Goal: Information Seeking & Learning: Learn about a topic

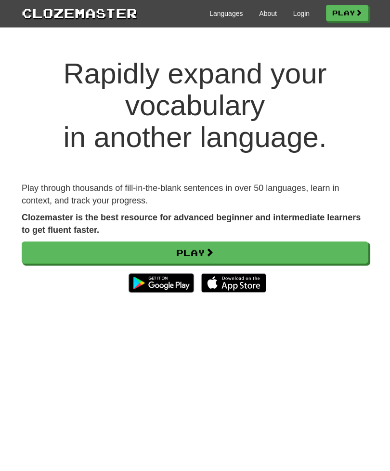
click at [299, 9] on link "Login" at bounding box center [302, 14] width 16 height 10
click at [298, 13] on link "Login" at bounding box center [302, 14] width 16 height 10
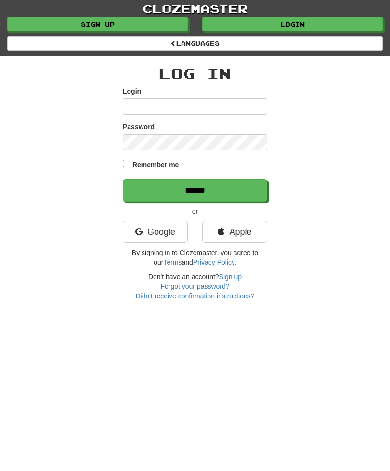
click at [162, 106] on input "Login" at bounding box center [195, 106] width 145 height 16
click at [167, 99] on input "Login" at bounding box center [195, 106] width 145 height 16
click at [166, 103] on input "Login" at bounding box center [195, 106] width 145 height 16
type input "**********"
click at [132, 157] on form "**********" at bounding box center [195, 143] width 145 height 115
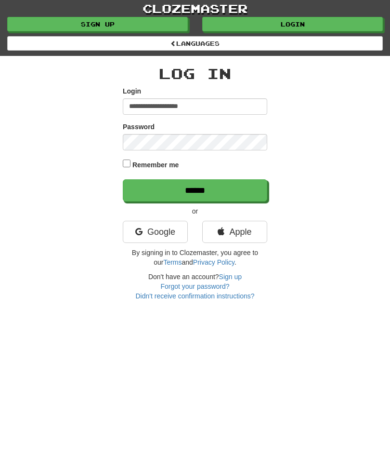
click at [123, 168] on div "Remember me" at bounding box center [195, 165] width 145 height 14
click at [211, 186] on input "******" at bounding box center [195, 190] width 145 height 22
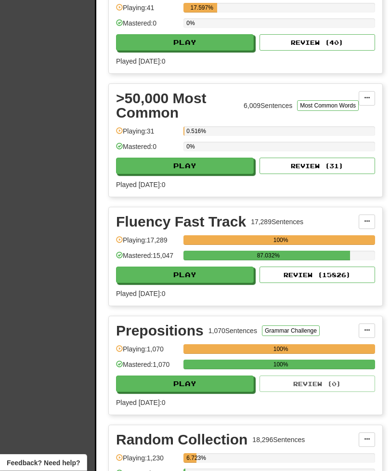
click at [206, 379] on button "Play" at bounding box center [185, 384] width 138 height 16
select select "**"
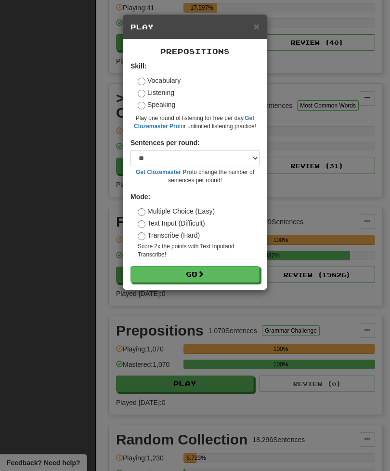
click at [215, 262] on form "Skill: Vocabulary Listening Speaking Play one round of listening for free per d…" at bounding box center [195, 171] width 129 height 221
click at [213, 282] on button "Go" at bounding box center [195, 274] width 129 height 16
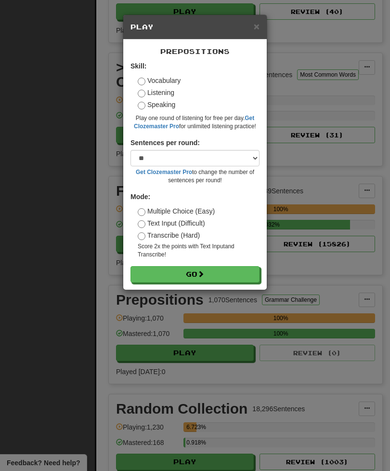
click at [323, 228] on div "× Play Prepositions Skill: Vocabulary Listening Speaking Play one round of list…" at bounding box center [195, 235] width 390 height 471
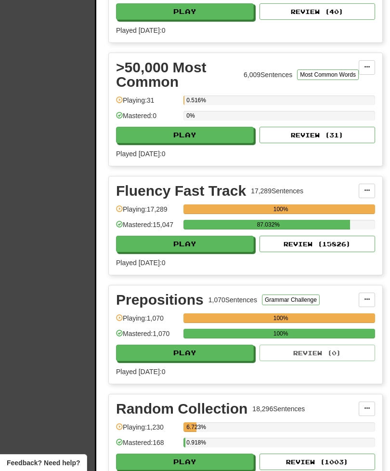
click at [228, 243] on button "Play" at bounding box center [185, 244] width 138 height 16
select select "**"
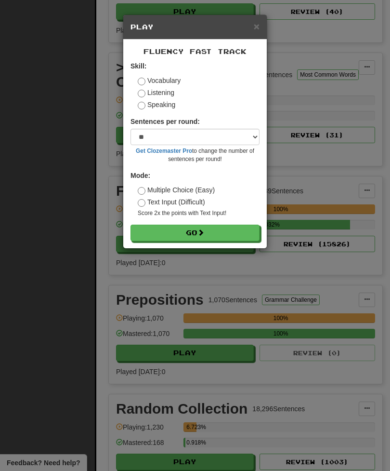
click at [232, 231] on button "Go" at bounding box center [195, 233] width 129 height 16
click at [163, 457] on div "× Play Fluency Fast Track Skill: Vocabulary Listening Speaking Sentences per ro…" at bounding box center [195, 235] width 390 height 471
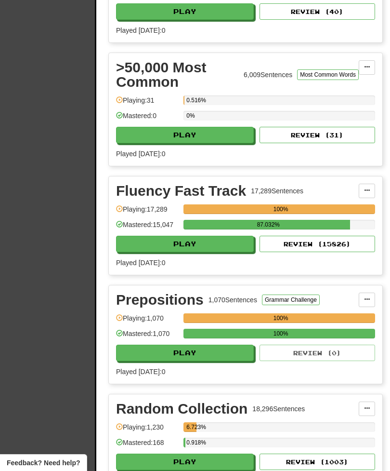
click at [161, 454] on button "Play" at bounding box center [185, 462] width 138 height 16
select select "**"
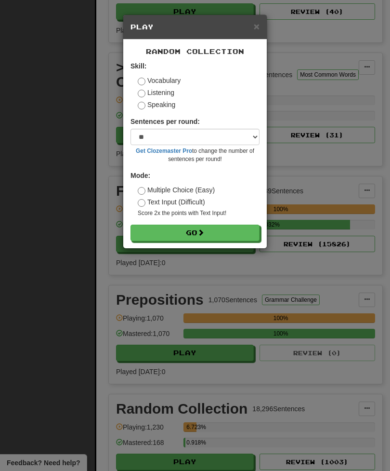
click at [215, 235] on button "Go" at bounding box center [195, 233] width 129 height 16
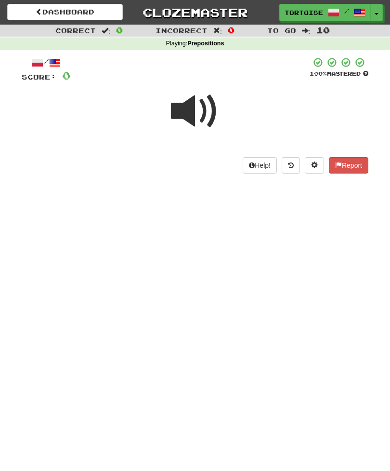
click at [188, 111] on span at bounding box center [195, 111] width 48 height 48
click at [190, 107] on span at bounding box center [195, 111] width 48 height 48
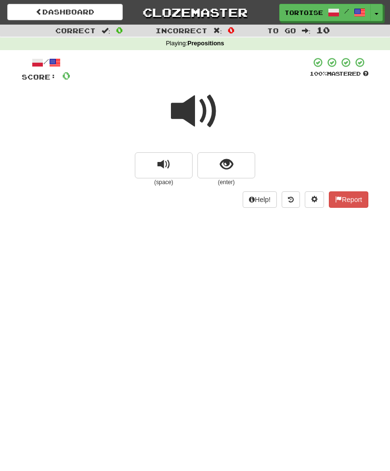
click at [191, 116] on span at bounding box center [195, 111] width 48 height 48
click at [231, 165] on span "show sentence" at bounding box center [226, 164] width 13 height 13
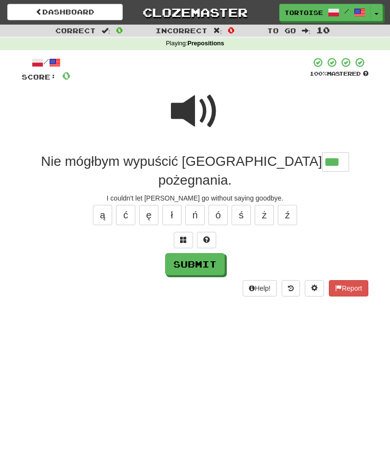
type input "***"
click at [213, 253] on button "Submit" at bounding box center [195, 264] width 60 height 22
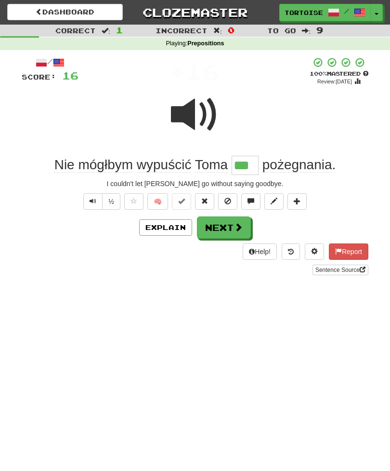
click at [232, 225] on button "Next" at bounding box center [224, 227] width 54 height 22
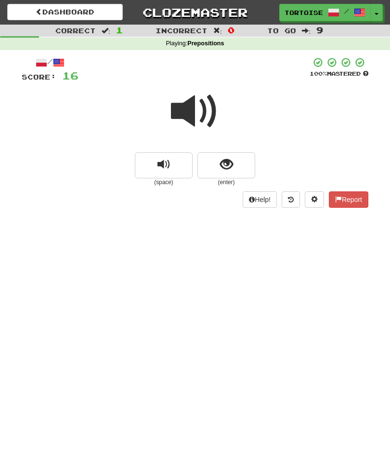
click at [225, 163] on span "show sentence" at bounding box center [226, 164] width 13 height 13
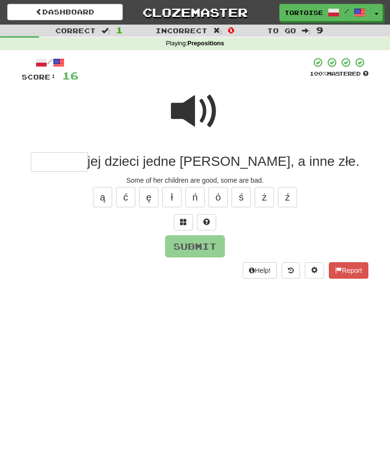
click at [192, 116] on span at bounding box center [195, 111] width 48 height 48
click at [88, 160] on input "text" at bounding box center [59, 161] width 57 height 19
click at [245, 195] on button "ś" at bounding box center [241, 197] width 19 height 20
click at [222, 190] on button "ó" at bounding box center [218, 197] width 19 height 20
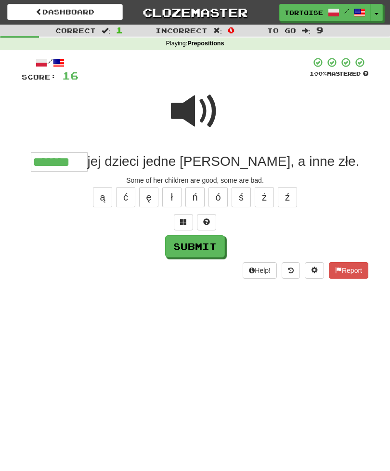
click at [207, 244] on button "Submit" at bounding box center [195, 246] width 60 height 22
type input "*******"
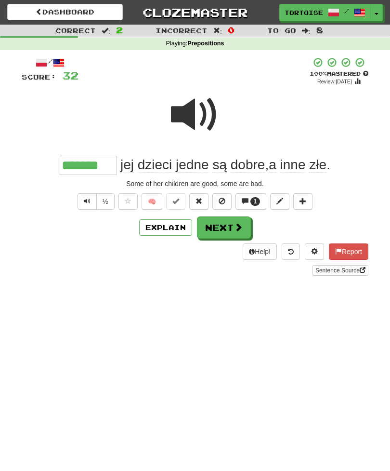
click at [230, 225] on button "Next" at bounding box center [224, 227] width 54 height 22
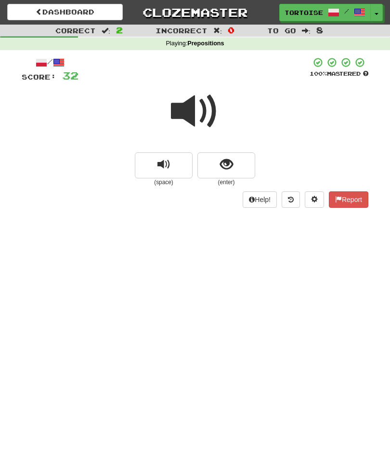
click at [191, 111] on span at bounding box center [195, 111] width 48 height 48
click at [228, 163] on span "show sentence" at bounding box center [226, 164] width 13 height 13
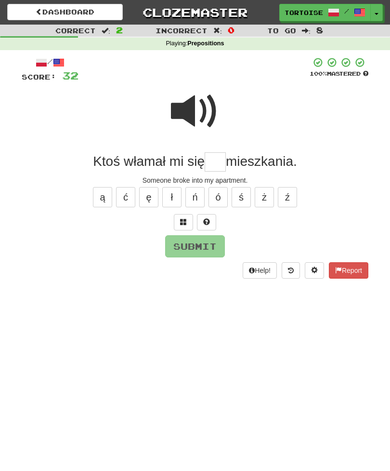
type input "*"
type input "**"
click at [212, 244] on button "Submit" at bounding box center [195, 246] width 60 height 22
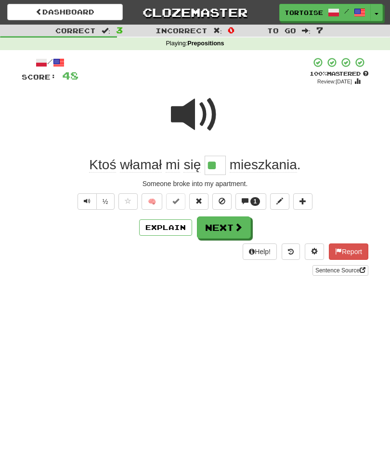
click at [233, 226] on button "Next" at bounding box center [224, 227] width 54 height 22
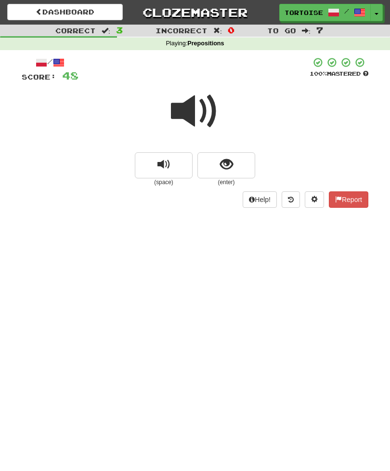
click at [230, 166] on span "show sentence" at bounding box center [226, 164] width 13 height 13
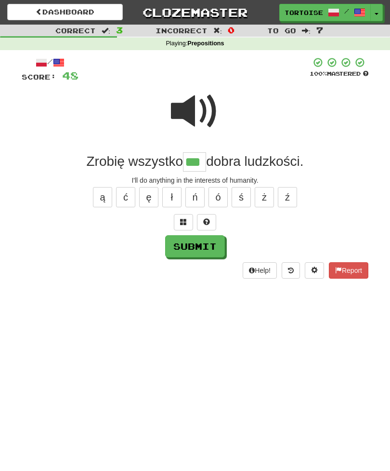
type input "***"
click at [215, 242] on button "Submit" at bounding box center [195, 246] width 60 height 22
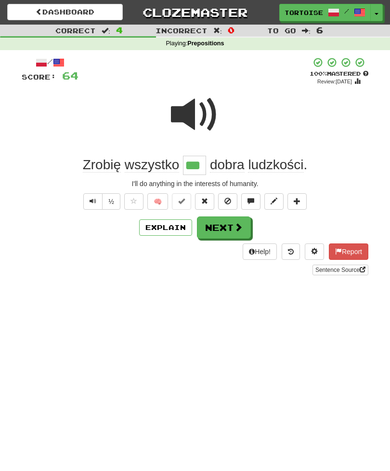
click at [235, 230] on span at bounding box center [238, 227] width 9 height 9
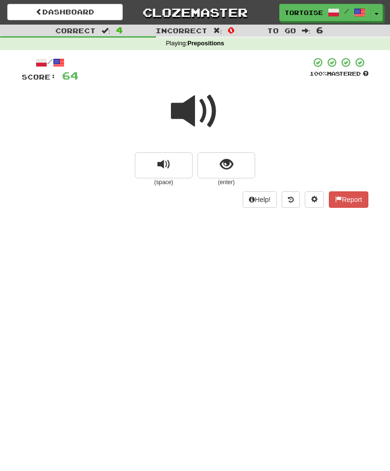
click at [224, 163] on span "show sentence" at bounding box center [226, 164] width 13 height 13
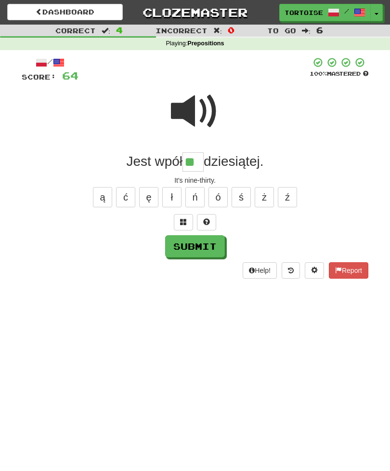
type input "**"
click at [353, 267] on button "Report" at bounding box center [349, 270] width 40 height 16
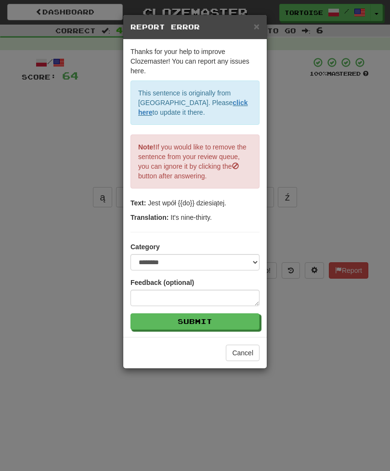
click at [351, 268] on div "**********" at bounding box center [195, 235] width 390 height 471
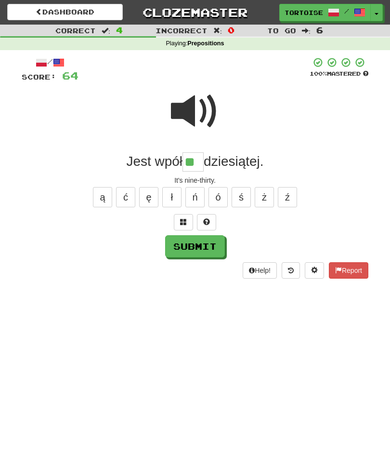
click at [206, 247] on button "Submit" at bounding box center [195, 246] width 60 height 22
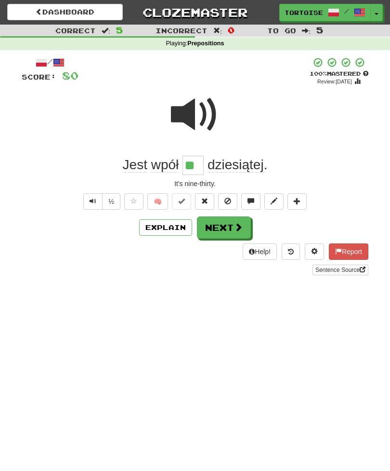
click at [228, 222] on button "Next" at bounding box center [224, 227] width 54 height 22
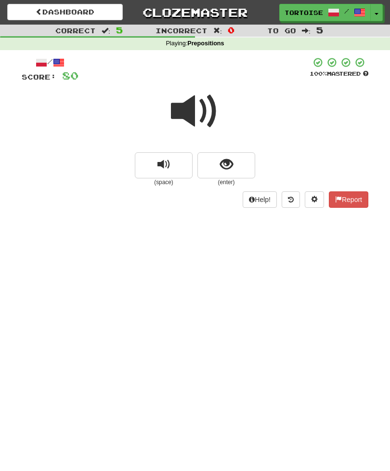
click at [229, 161] on span "show sentence" at bounding box center [226, 164] width 13 height 13
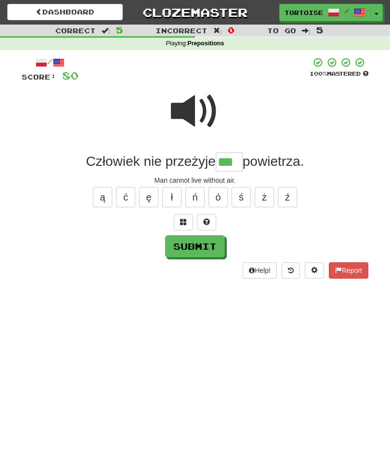
type input "***"
click at [209, 246] on button "Submit" at bounding box center [195, 246] width 60 height 22
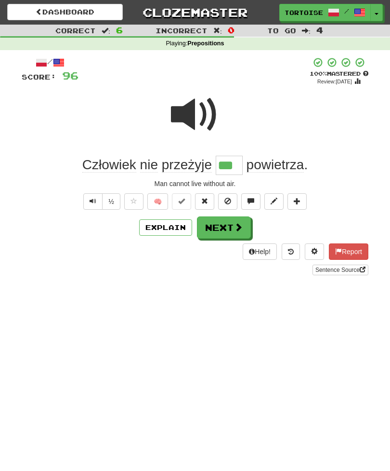
click at [228, 226] on button "Next" at bounding box center [224, 227] width 54 height 22
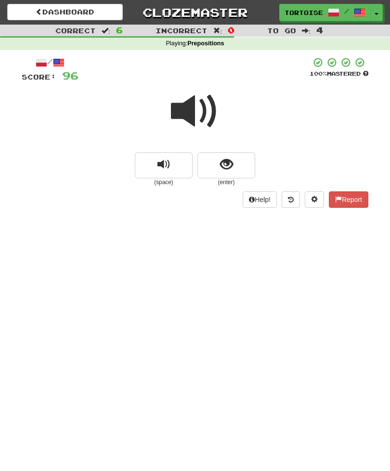
click at [228, 163] on span "show sentence" at bounding box center [226, 164] width 13 height 13
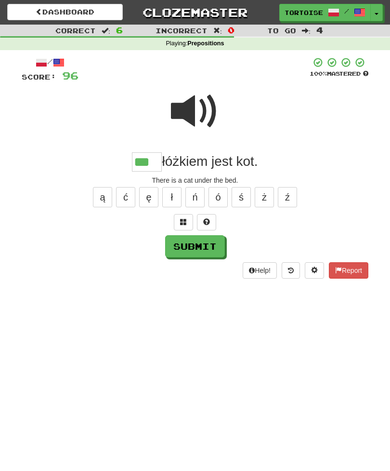
click at [206, 247] on button "Submit" at bounding box center [195, 246] width 60 height 22
type input "***"
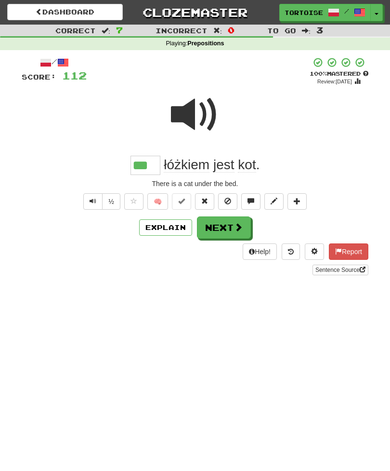
click at [226, 226] on button "Next" at bounding box center [224, 227] width 54 height 22
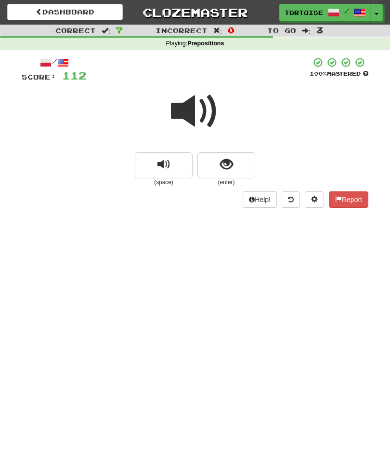
click at [229, 168] on span "show sentence" at bounding box center [226, 164] width 13 height 13
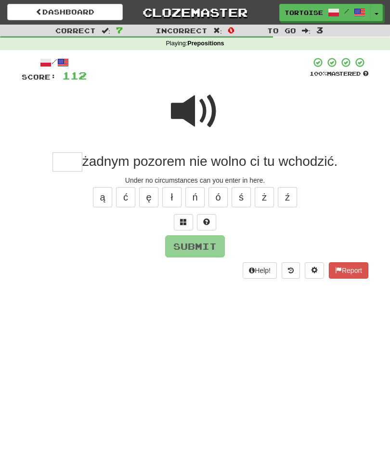
click at [196, 117] on span at bounding box center [195, 111] width 48 height 48
click at [62, 162] on input "text" at bounding box center [68, 161] width 30 height 19
click at [209, 242] on button "Submit" at bounding box center [195, 246] width 60 height 22
type input "***"
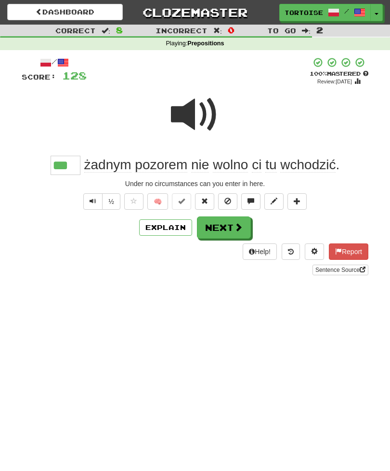
click at [228, 216] on button "Next" at bounding box center [224, 227] width 54 height 22
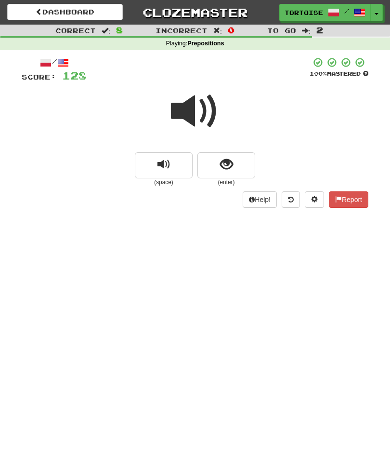
click at [223, 162] on span "show sentence" at bounding box center [226, 164] width 13 height 13
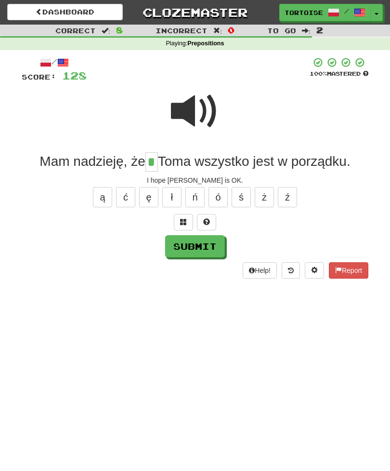
type input "*"
click at [208, 242] on button "Submit" at bounding box center [195, 246] width 60 height 22
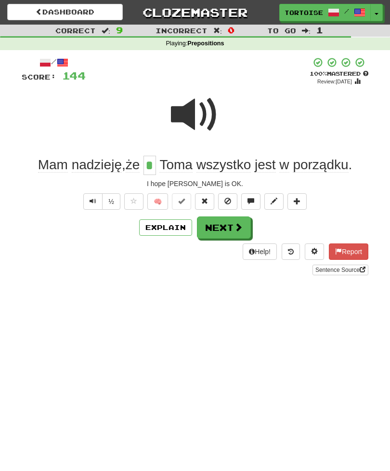
click at [229, 225] on button "Next" at bounding box center [224, 227] width 54 height 22
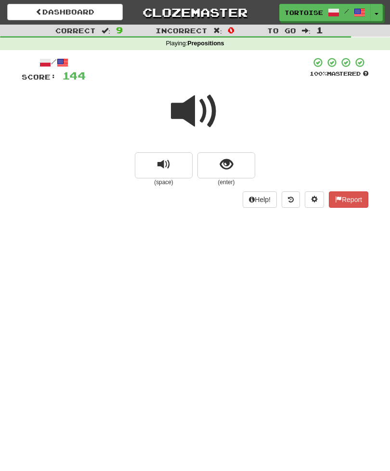
click at [191, 110] on span at bounding box center [195, 111] width 48 height 48
click at [228, 167] on span "show sentence" at bounding box center [226, 164] width 13 height 13
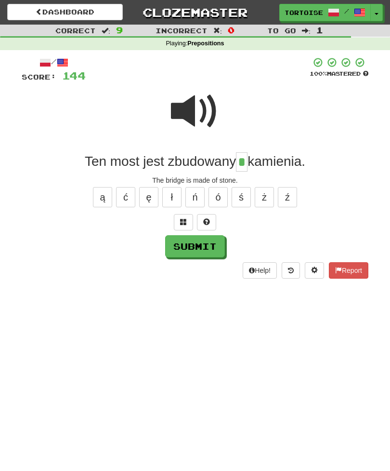
type input "*"
click at [208, 247] on button "Submit" at bounding box center [195, 246] width 60 height 22
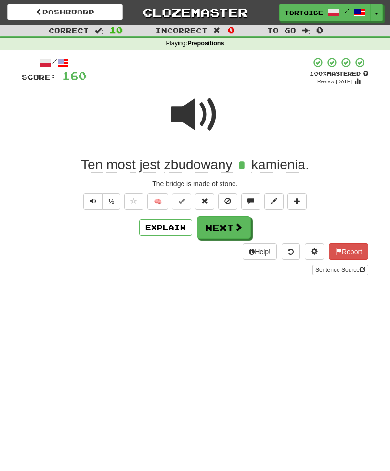
click at [231, 227] on button "Next" at bounding box center [224, 227] width 54 height 22
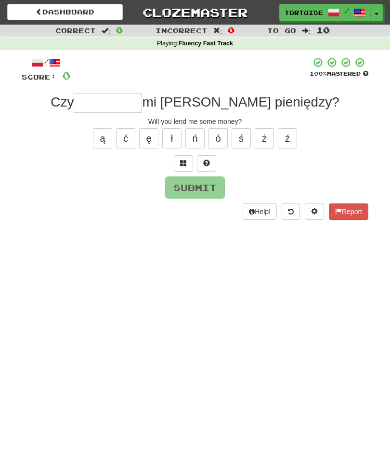
click at [348, 211] on button "Report" at bounding box center [349, 211] width 40 height 16
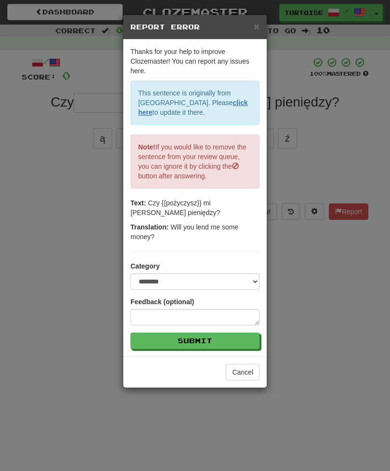
click at [257, 27] on span "×" at bounding box center [257, 26] width 6 height 11
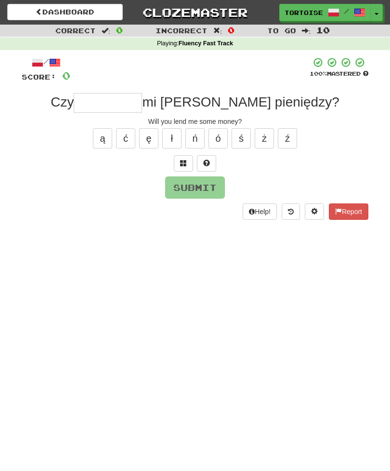
click at [142, 102] on input "text" at bounding box center [108, 102] width 68 height 19
click at [263, 141] on button "ż" at bounding box center [264, 138] width 19 height 20
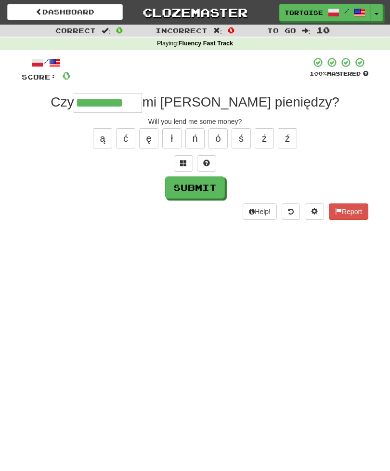
type input "*********"
click at [216, 185] on button "Submit" at bounding box center [195, 187] width 60 height 22
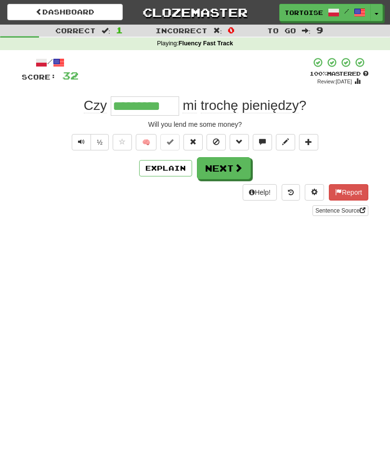
click at [227, 171] on button "Next" at bounding box center [224, 168] width 54 height 22
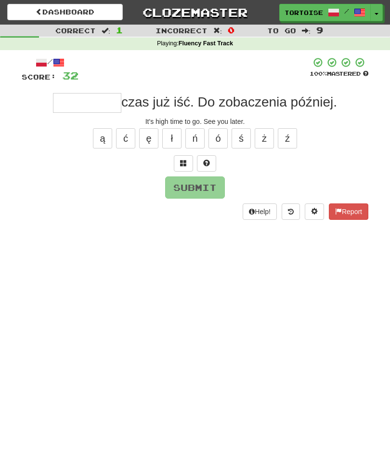
click at [354, 208] on button "Report" at bounding box center [349, 211] width 40 height 16
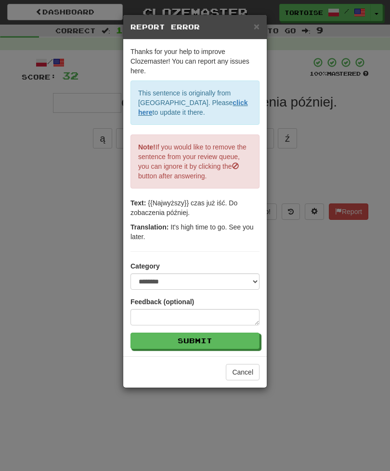
click at [259, 26] on span "×" at bounding box center [257, 26] width 6 height 11
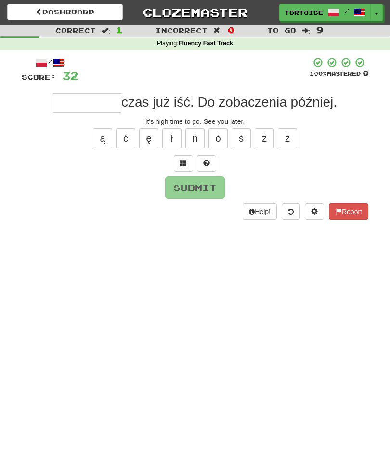
click at [82, 97] on input "text" at bounding box center [87, 102] width 68 height 19
click at [244, 142] on button "ś" at bounding box center [241, 138] width 19 height 20
click at [355, 210] on button "Report" at bounding box center [349, 211] width 40 height 16
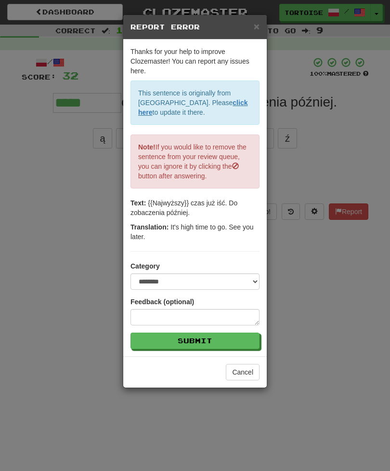
click at [258, 28] on span "×" at bounding box center [257, 26] width 6 height 11
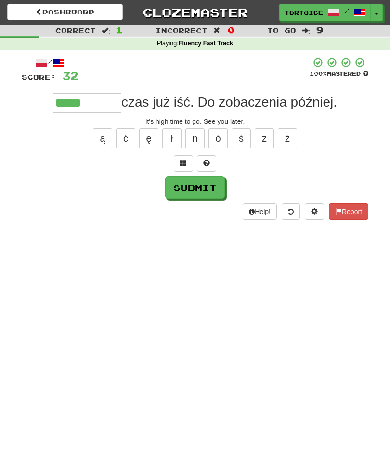
click at [101, 102] on input "*****" at bounding box center [87, 102] width 68 height 19
click at [270, 133] on button "ż" at bounding box center [264, 138] width 19 height 20
click at [363, 205] on button "Report" at bounding box center [349, 211] width 40 height 16
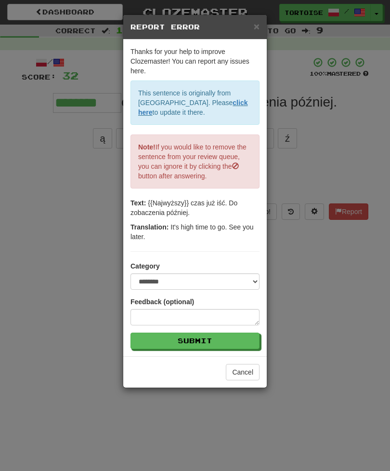
click at [262, 22] on div "× Report Error" at bounding box center [195, 27] width 144 height 25
click at [254, 32] on div "× Report Error" at bounding box center [195, 27] width 144 height 25
click at [259, 24] on span "×" at bounding box center [257, 26] width 6 height 11
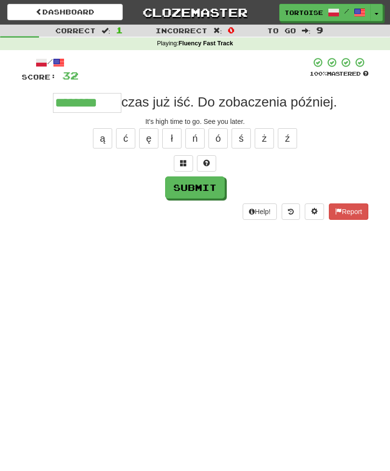
click at [118, 104] on input "********" at bounding box center [87, 102] width 68 height 19
click at [353, 208] on button "Report" at bounding box center [349, 211] width 40 height 16
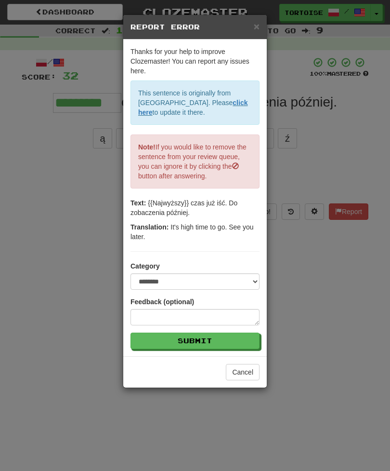
click at [354, 210] on div "**********" at bounding box center [195, 235] width 390 height 471
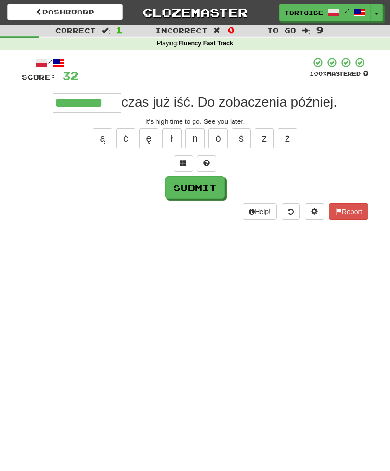
click at [209, 188] on button "Submit" at bounding box center [195, 187] width 60 height 22
type input "*********"
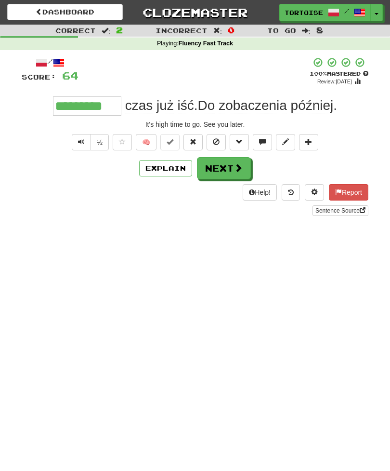
click at [230, 168] on button "Next" at bounding box center [224, 168] width 54 height 22
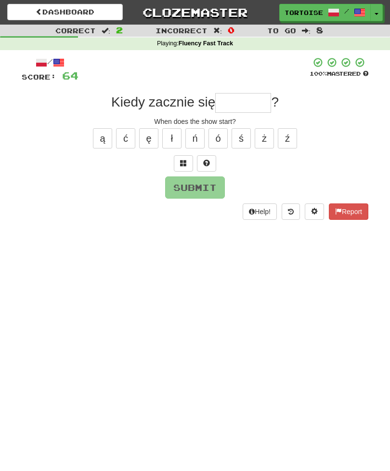
type input "*"
click at [349, 210] on button "Report" at bounding box center [349, 211] width 40 height 16
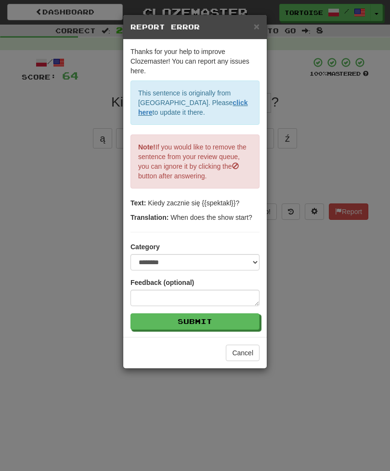
click at [258, 25] on span "×" at bounding box center [257, 26] width 6 height 11
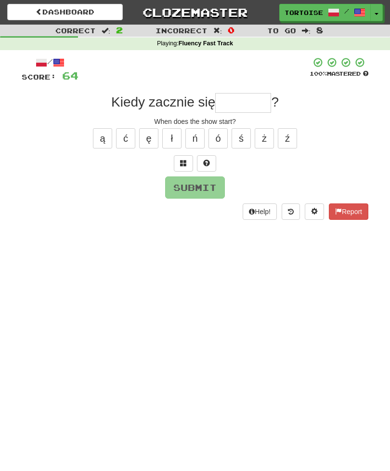
click at [252, 101] on input "text" at bounding box center [243, 102] width 56 height 19
click at [173, 137] on button "ł" at bounding box center [171, 138] width 19 height 20
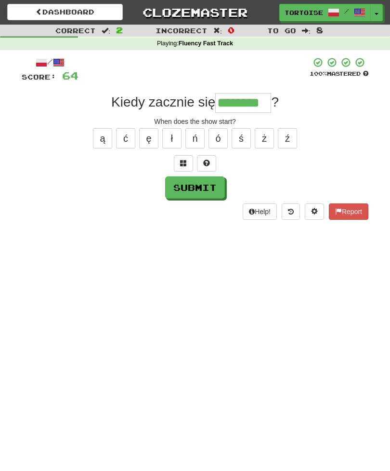
type input "********"
click at [210, 182] on button "Submit" at bounding box center [195, 187] width 60 height 22
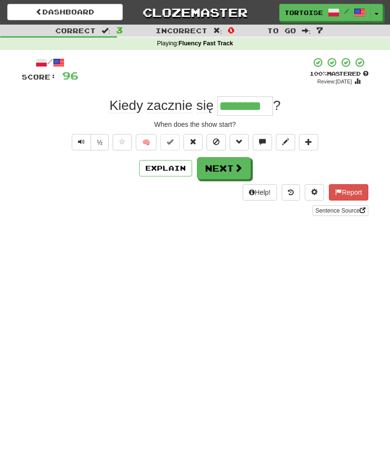
click at [241, 164] on span at bounding box center [238, 167] width 9 height 9
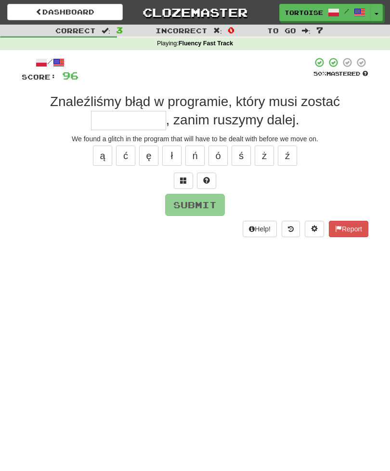
click at [355, 229] on button "Report" at bounding box center [349, 229] width 40 height 16
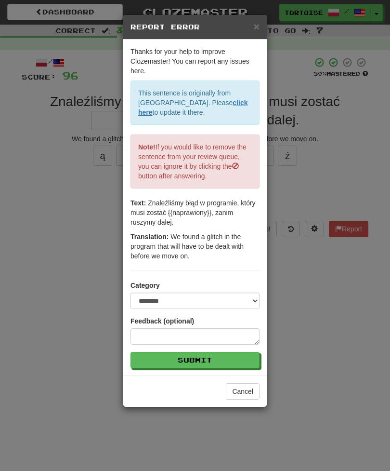
click at [259, 28] on span "×" at bounding box center [257, 26] width 6 height 11
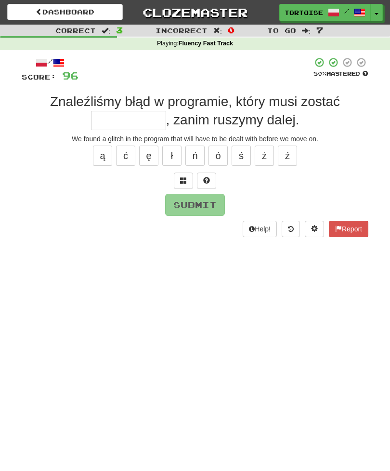
click at [139, 120] on input "text" at bounding box center [128, 120] width 75 height 19
type input "**********"
click at [205, 204] on button "Submit" at bounding box center [195, 205] width 60 height 22
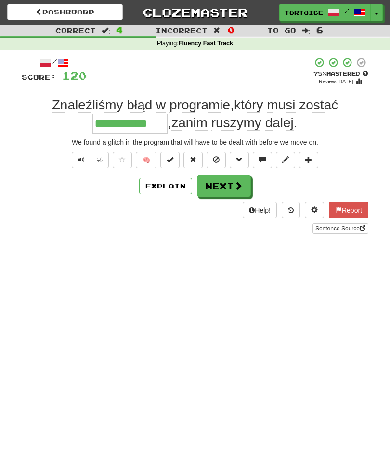
click at [234, 187] on span at bounding box center [238, 185] width 9 height 9
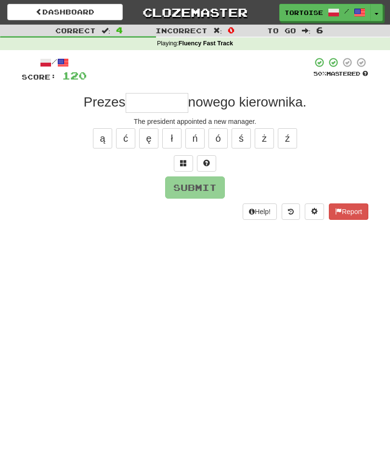
type input "*"
click at [354, 204] on button "Report" at bounding box center [349, 211] width 40 height 16
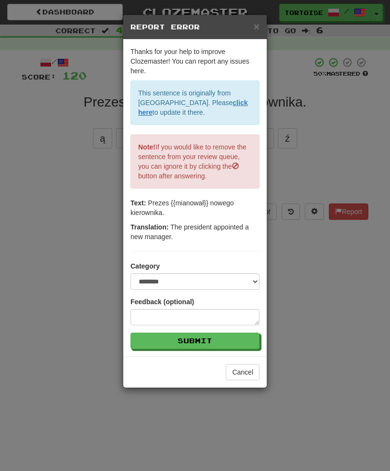
click at [255, 29] on span "×" at bounding box center [257, 26] width 6 height 11
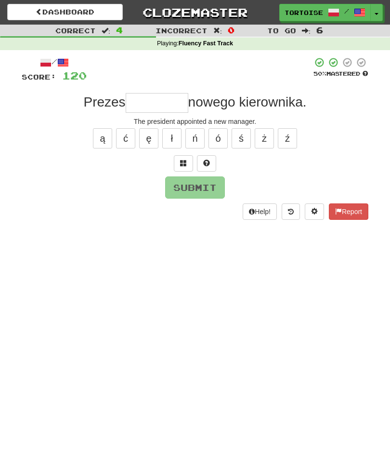
click at [172, 107] on input "text" at bounding box center [157, 102] width 63 height 19
click at [178, 137] on button "ł" at bounding box center [171, 138] width 19 height 20
type input "********"
click at [200, 188] on button "Submit" at bounding box center [195, 187] width 60 height 22
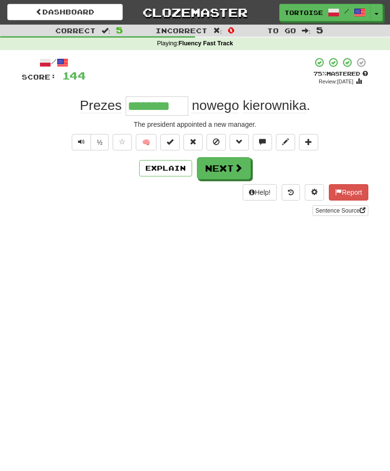
click at [236, 170] on span at bounding box center [238, 167] width 9 height 9
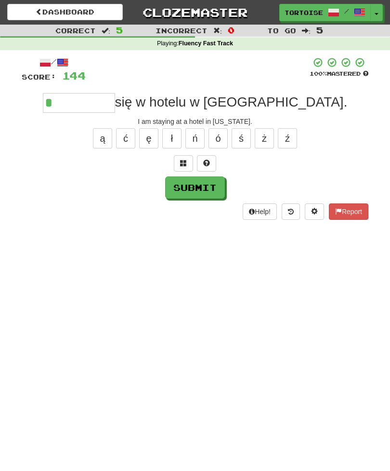
click at [352, 206] on button "Report" at bounding box center [349, 211] width 40 height 16
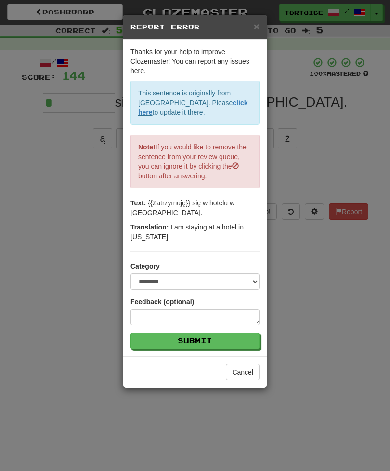
click at [257, 27] on span "×" at bounding box center [257, 26] width 6 height 11
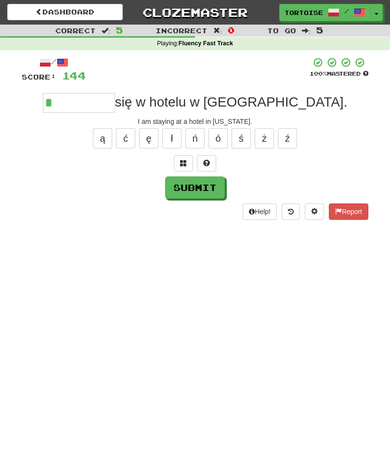
click at [110, 99] on input "*" at bounding box center [79, 102] width 72 height 19
click at [151, 137] on button "ę" at bounding box center [148, 138] width 19 height 20
click at [205, 187] on button "Submit" at bounding box center [195, 187] width 60 height 22
type input "**********"
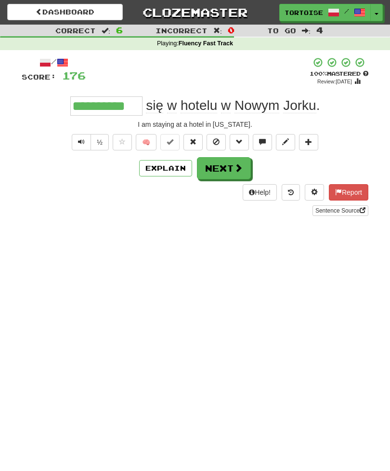
click at [234, 165] on span at bounding box center [238, 167] width 9 height 9
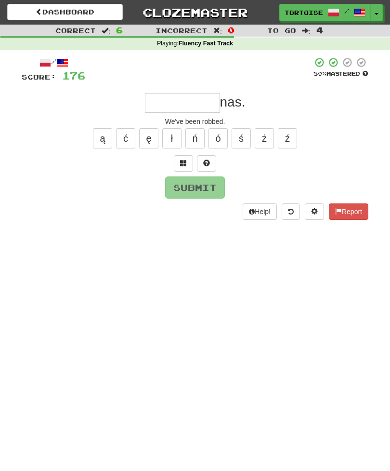
click at [356, 211] on button "Report" at bounding box center [349, 211] width 40 height 16
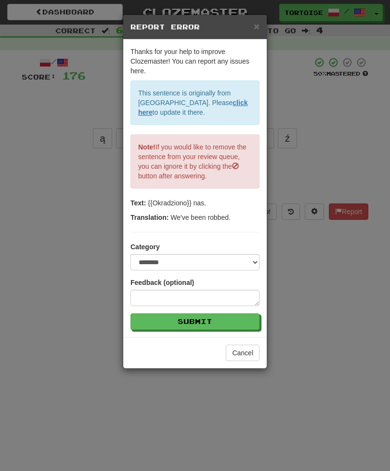
click at [255, 30] on span "×" at bounding box center [257, 26] width 6 height 11
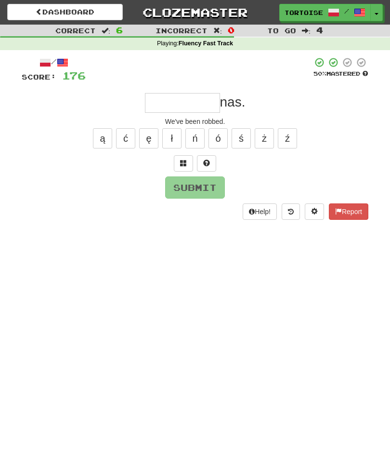
click at [181, 104] on input "text" at bounding box center [182, 102] width 75 height 19
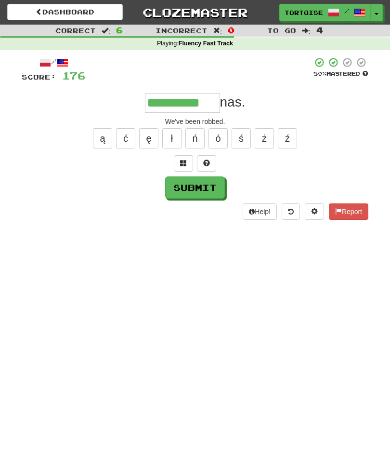
click at [219, 188] on button "Submit" at bounding box center [195, 187] width 60 height 22
type input "**********"
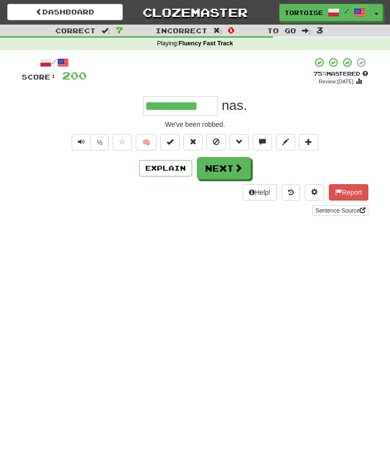
click at [238, 167] on span at bounding box center [238, 167] width 9 height 9
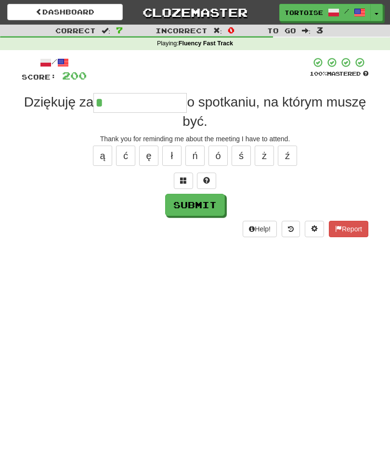
click at [360, 225] on button "Report" at bounding box center [349, 229] width 40 height 16
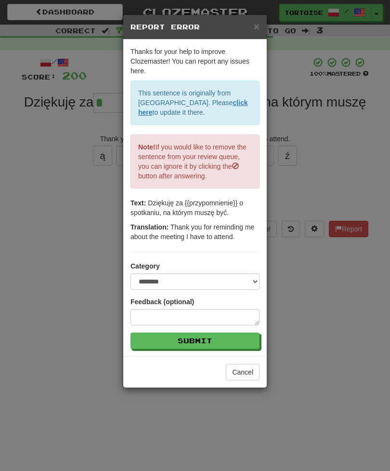
click at [259, 21] on span "×" at bounding box center [257, 26] width 6 height 11
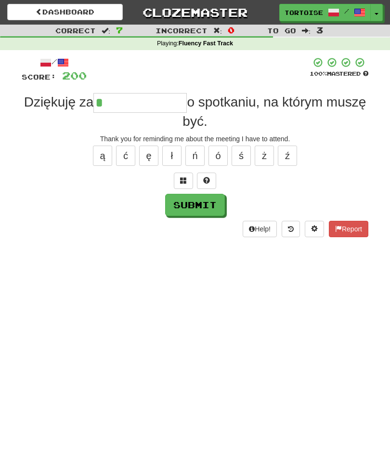
click at [155, 103] on input "*" at bounding box center [141, 102] width 94 height 19
type input "**********"
click at [204, 207] on button "Submit" at bounding box center [195, 205] width 60 height 22
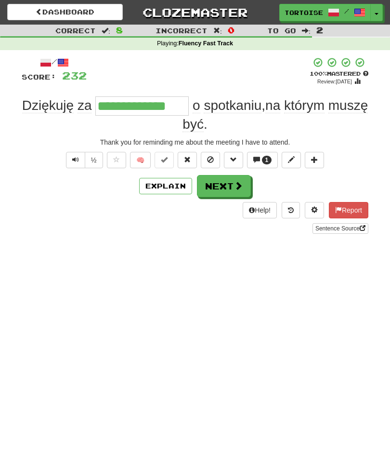
click at [229, 187] on button "Next" at bounding box center [224, 186] width 54 height 22
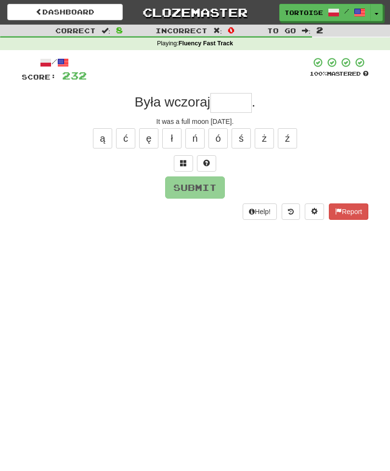
type input "*"
click at [354, 209] on button "Report" at bounding box center [349, 211] width 40 height 16
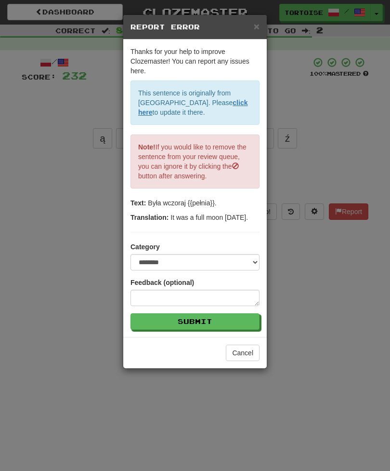
click at [258, 30] on span "×" at bounding box center [257, 26] width 6 height 11
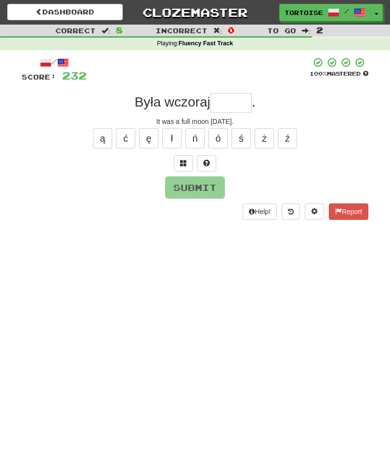
click at [233, 101] on input "text" at bounding box center [231, 102] width 41 height 19
click at [177, 135] on button "ł" at bounding box center [171, 138] width 19 height 20
type input "******"
click at [216, 187] on button "Submit" at bounding box center [195, 187] width 60 height 22
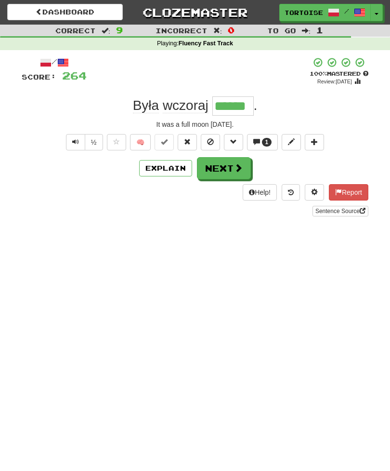
click at [234, 166] on span at bounding box center [238, 167] width 9 height 9
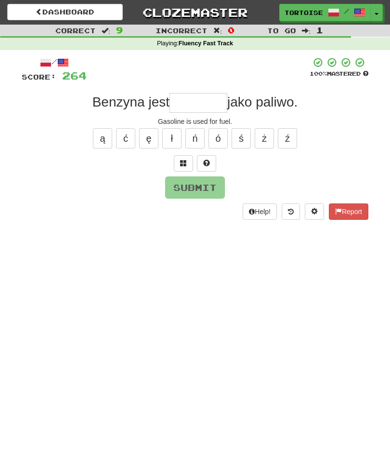
click at [357, 209] on button "Report" at bounding box center [349, 211] width 40 height 16
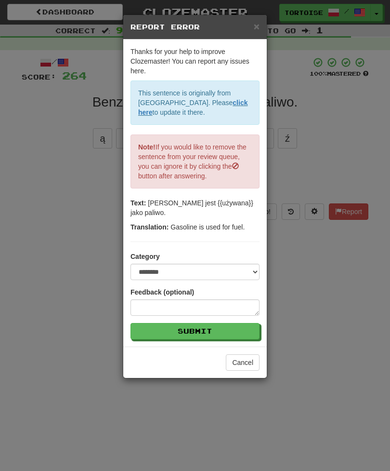
click at [259, 27] on span "×" at bounding box center [257, 26] width 6 height 11
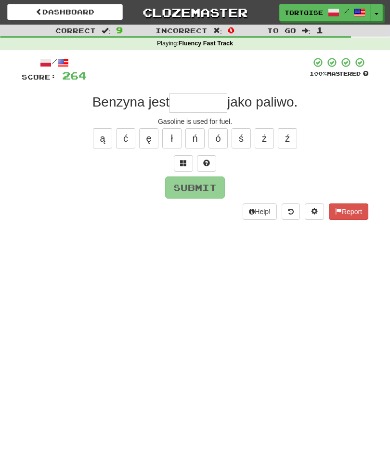
click at [202, 100] on input "text" at bounding box center [199, 102] width 58 height 19
click at [266, 140] on button "ż" at bounding box center [264, 138] width 19 height 20
type input "*******"
click at [213, 187] on button "Submit" at bounding box center [195, 187] width 60 height 22
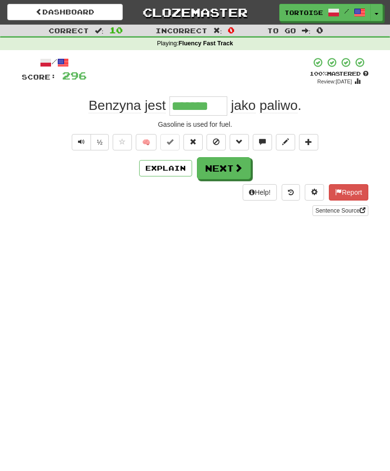
click at [236, 164] on span at bounding box center [238, 167] width 9 height 9
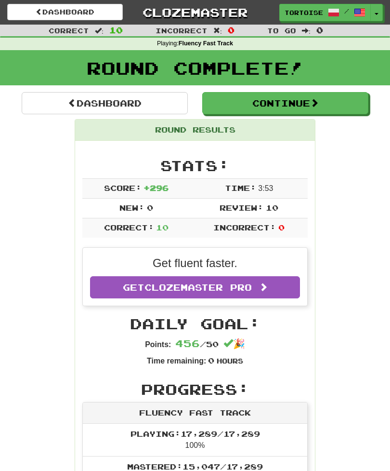
click at [252, 106] on button "Continue" at bounding box center [285, 103] width 166 height 22
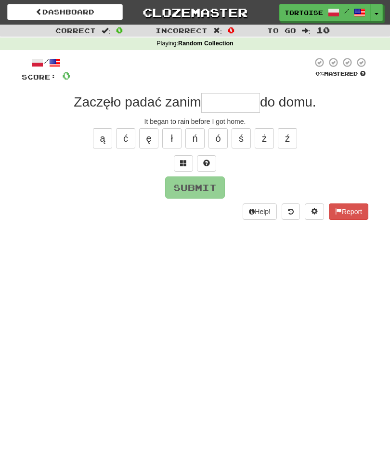
click at [234, 99] on input "text" at bounding box center [230, 102] width 59 height 19
type input "*"
click at [360, 209] on button "Report" at bounding box center [349, 211] width 40 height 16
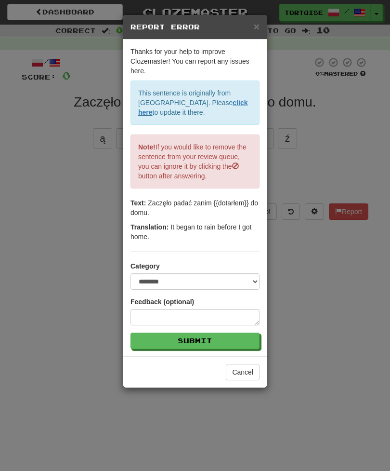
click at [259, 25] on span "×" at bounding box center [257, 26] width 6 height 11
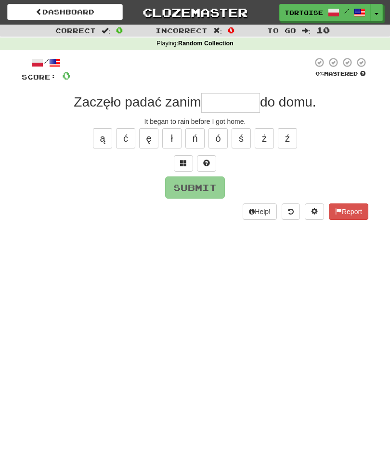
click at [233, 103] on input "text" at bounding box center [230, 102] width 59 height 19
click at [173, 139] on button "ł" at bounding box center [171, 138] width 19 height 20
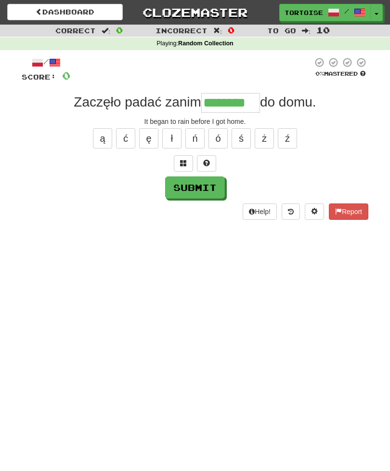
type input "********"
click at [214, 186] on button "Submit" at bounding box center [195, 187] width 60 height 22
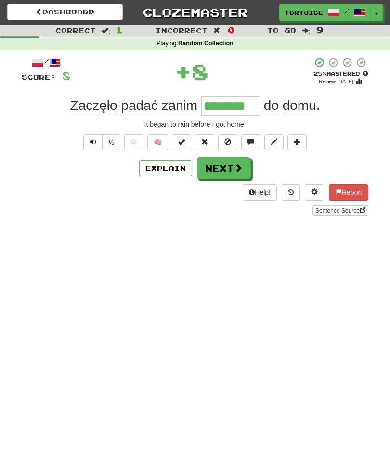
click at [177, 168] on button "Explain" at bounding box center [165, 168] width 53 height 16
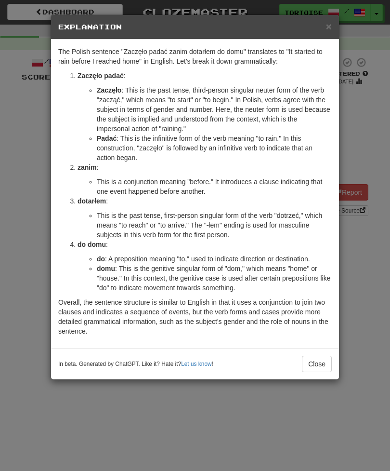
click at [329, 23] on span "×" at bounding box center [329, 26] width 6 height 11
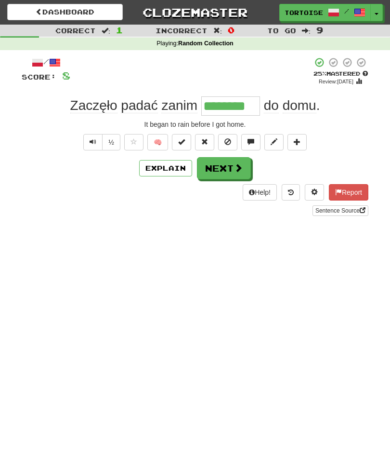
click at [228, 167] on button "Next" at bounding box center [224, 168] width 54 height 22
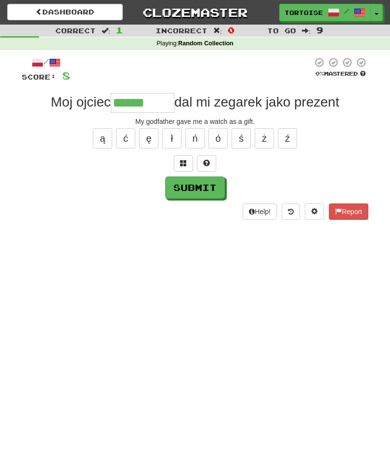
click at [356, 213] on button "Report" at bounding box center [349, 211] width 40 height 16
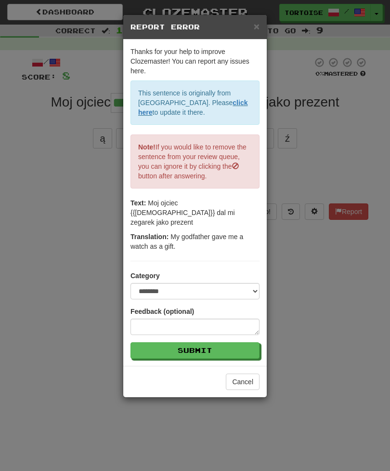
click at [259, 26] on span "×" at bounding box center [257, 26] width 6 height 11
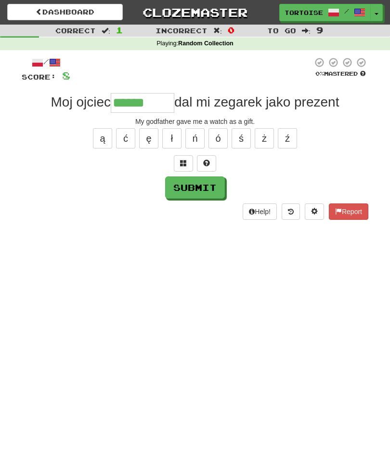
click at [169, 101] on input "******" at bounding box center [143, 102] width 64 height 19
type input "*********"
click at [217, 185] on button "Submit" at bounding box center [195, 187] width 60 height 22
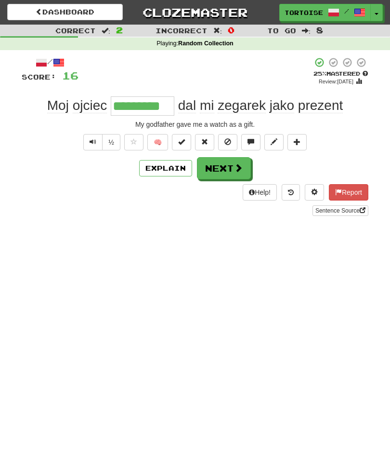
click at [229, 168] on button "Next" at bounding box center [224, 168] width 54 height 22
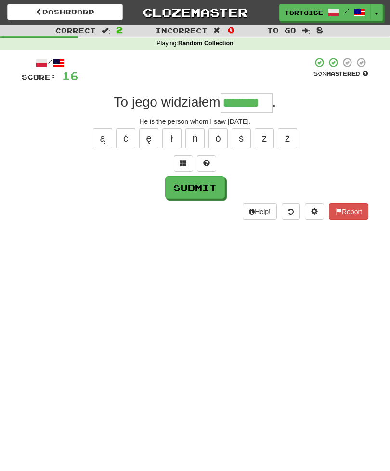
type input "*******"
click at [218, 185] on button "Submit" at bounding box center [195, 187] width 60 height 22
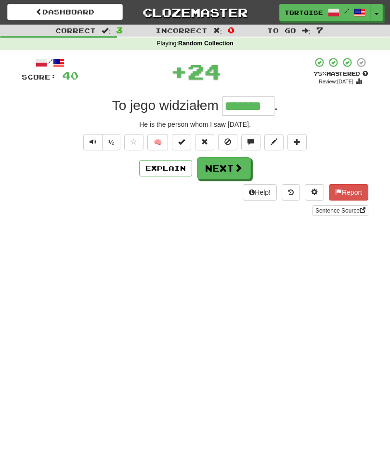
click at [234, 165] on span at bounding box center [238, 167] width 9 height 9
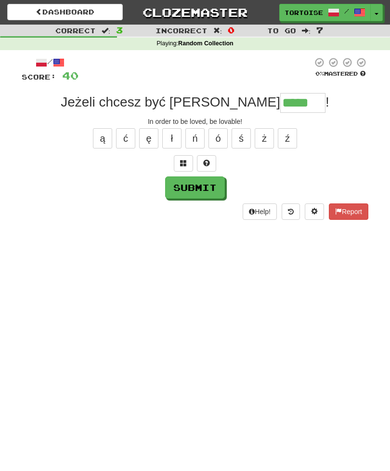
click at [208, 188] on button "Submit" at bounding box center [195, 187] width 60 height 22
click at [309, 106] on input "*****" at bounding box center [303, 102] width 45 height 19
type input "******"
click at [215, 188] on button "Submit" at bounding box center [195, 187] width 60 height 22
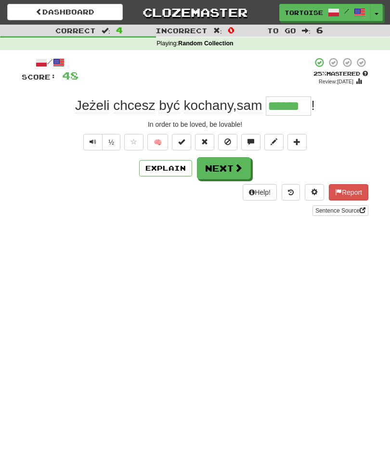
click at [242, 168] on span at bounding box center [238, 167] width 9 height 9
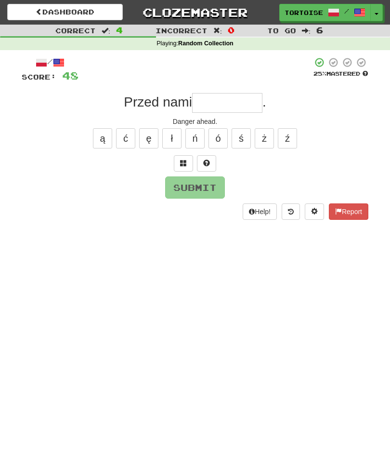
type input "*"
click at [353, 210] on button "Report" at bounding box center [349, 211] width 40 height 16
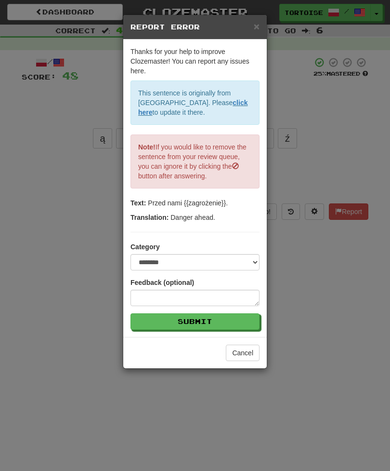
click at [254, 27] on span "×" at bounding box center [257, 26] width 6 height 11
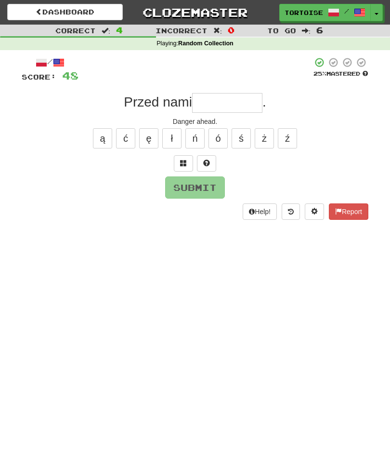
click at [231, 104] on input "text" at bounding box center [227, 102] width 70 height 19
click at [265, 138] on button "ż" at bounding box center [264, 138] width 19 height 20
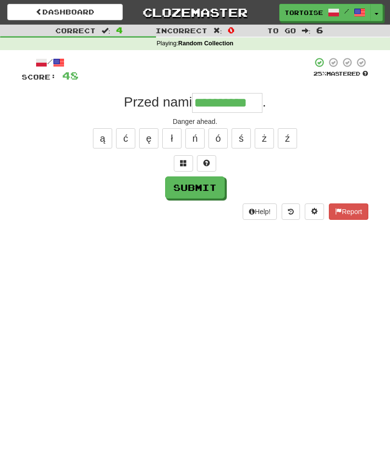
type input "**********"
click at [208, 186] on button "Submit" at bounding box center [195, 187] width 60 height 22
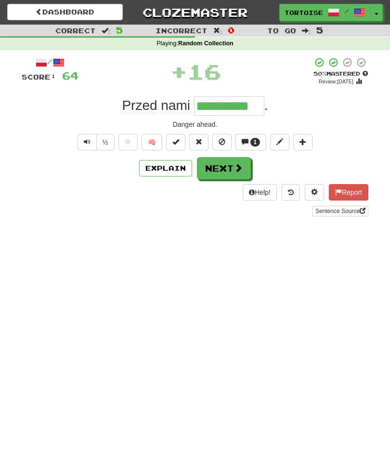
click at [234, 169] on span at bounding box center [238, 167] width 9 height 9
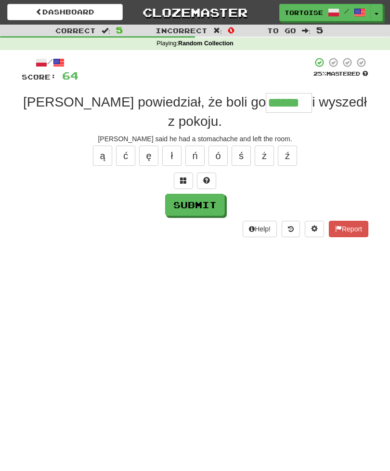
type input "******"
click at [210, 194] on button "Submit" at bounding box center [195, 205] width 60 height 22
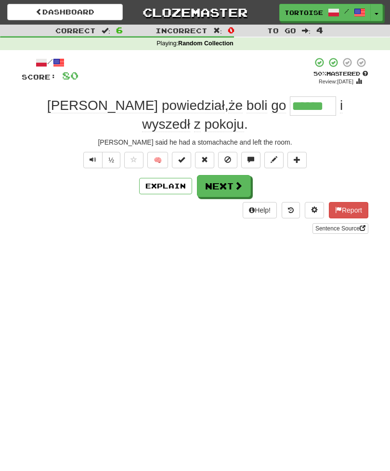
click at [222, 175] on button "Next" at bounding box center [224, 186] width 54 height 22
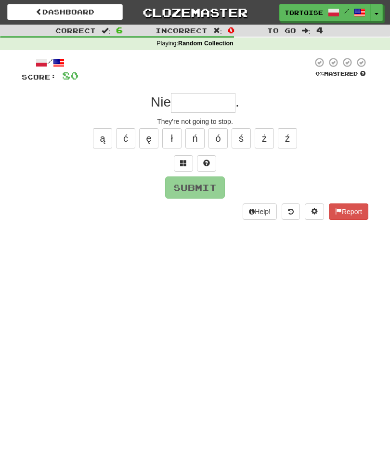
type input "*"
click at [355, 207] on button "Report" at bounding box center [349, 211] width 40 height 16
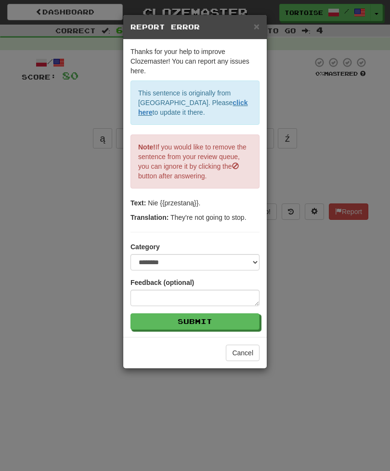
click at [254, 25] on span "×" at bounding box center [257, 26] width 6 height 11
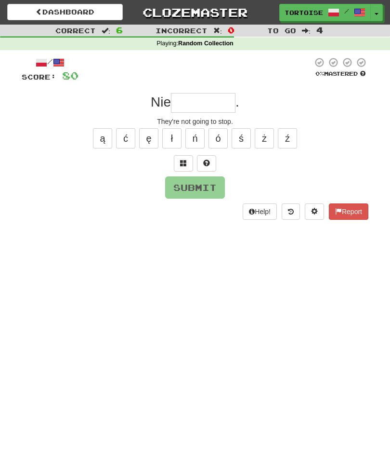
click at [208, 104] on input "text" at bounding box center [203, 102] width 65 height 19
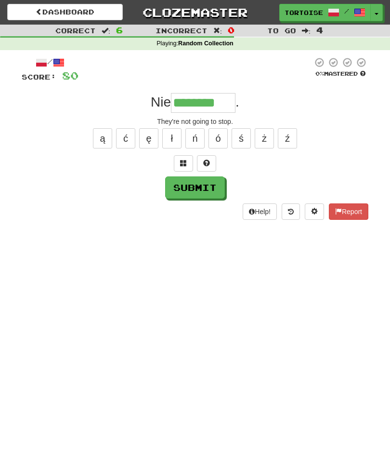
click at [105, 139] on button "ą" at bounding box center [102, 138] width 19 height 20
type input "*********"
click at [212, 193] on button "Submit" at bounding box center [195, 187] width 60 height 22
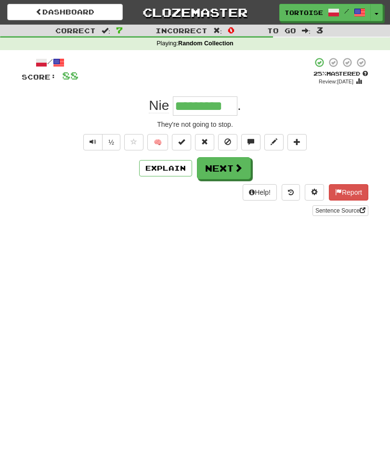
click at [235, 167] on span at bounding box center [238, 167] width 9 height 9
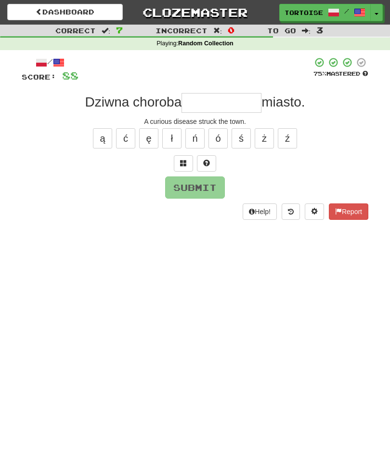
click at [349, 210] on button "Report" at bounding box center [349, 211] width 40 height 16
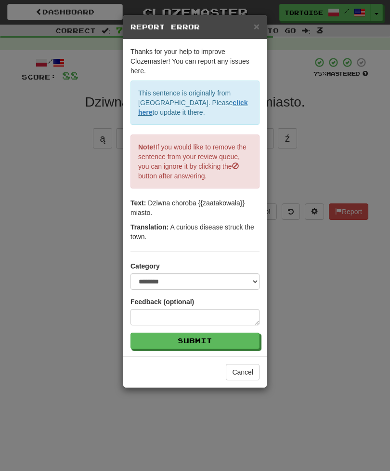
click at [253, 34] on div "× Report Error" at bounding box center [195, 27] width 144 height 25
click at [255, 29] on span "×" at bounding box center [257, 26] width 6 height 11
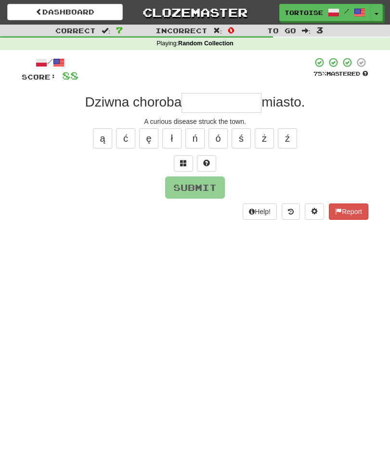
click at [209, 110] on input "text" at bounding box center [222, 102] width 80 height 19
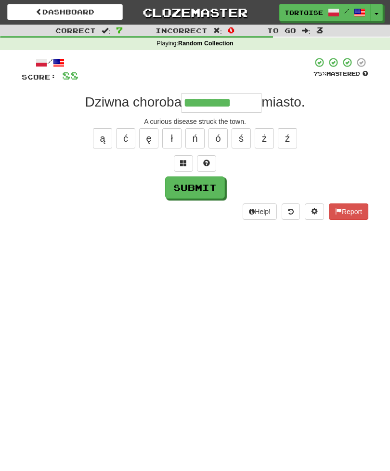
click at [173, 141] on button "ł" at bounding box center [171, 138] width 19 height 20
type input "**********"
click at [213, 188] on button "Submit" at bounding box center [195, 187] width 60 height 22
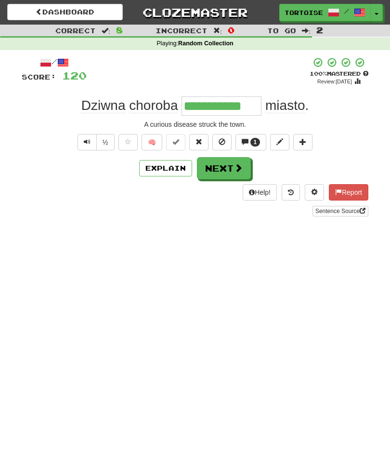
click at [237, 169] on span at bounding box center [238, 167] width 9 height 9
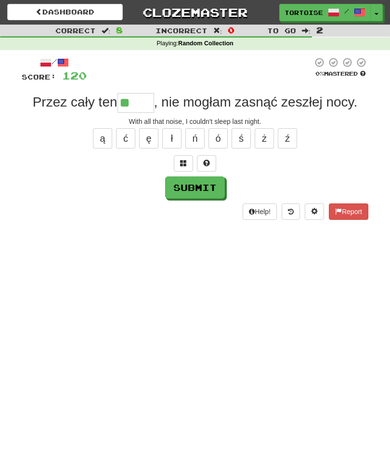
click at [174, 139] on button "ł" at bounding box center [171, 138] width 19 height 20
type input "*****"
click at [206, 188] on button "Submit" at bounding box center [195, 187] width 60 height 22
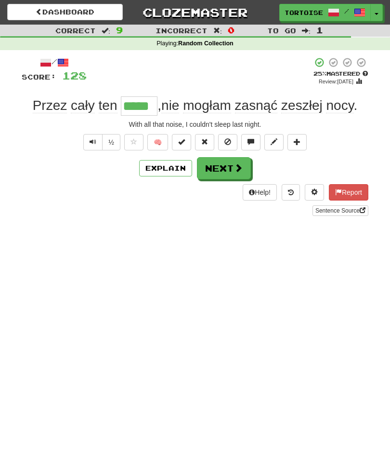
click at [233, 168] on button "Next" at bounding box center [224, 168] width 54 height 22
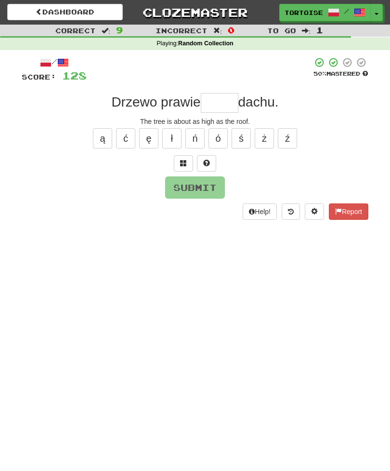
type input "*"
click at [353, 214] on button "Report" at bounding box center [349, 211] width 40 height 16
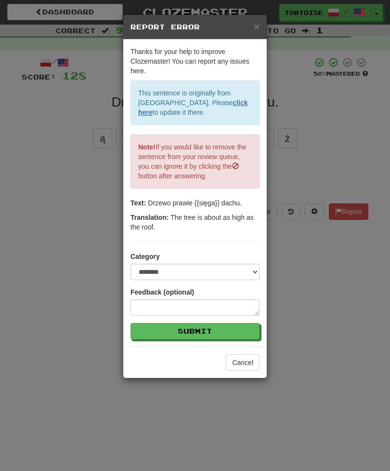
click at [254, 30] on span "×" at bounding box center [257, 26] width 6 height 11
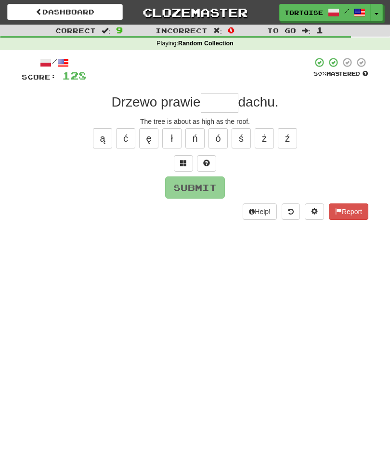
click at [219, 107] on input "text" at bounding box center [220, 102] width 38 height 19
click at [155, 136] on button "ę" at bounding box center [148, 138] width 19 height 20
type input "*****"
click at [209, 188] on button "Submit" at bounding box center [195, 187] width 60 height 22
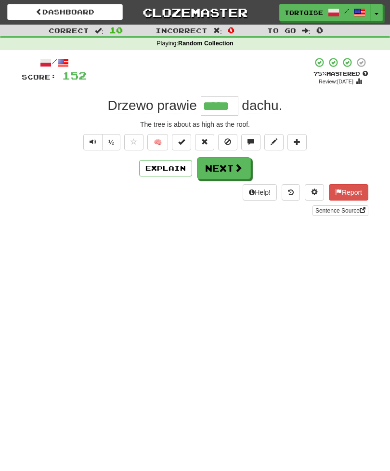
click at [229, 166] on button "Next" at bounding box center [224, 168] width 54 height 22
